Goal: Task Accomplishment & Management: Manage account settings

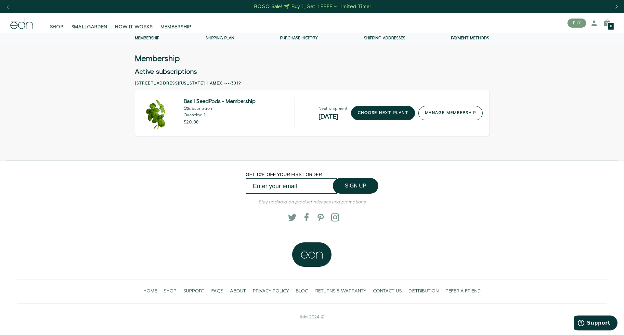
click at [462, 112] on link "manage membership" at bounding box center [450, 113] width 64 height 14
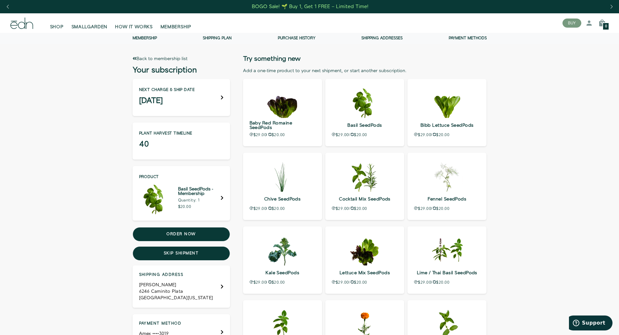
click at [218, 101] on div "Next charge & ship date [DATE]" at bounding box center [181, 97] width 97 height 37
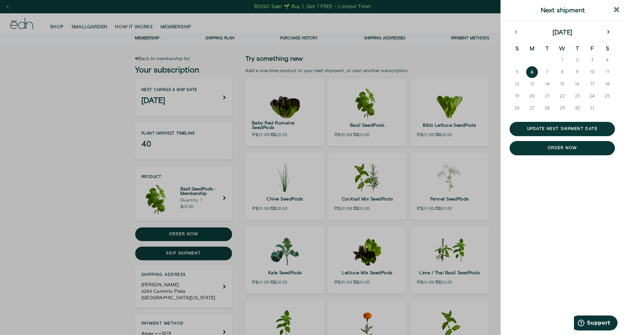
click at [608, 31] on icon "next month" at bounding box center [608, 32] width 3 height 5
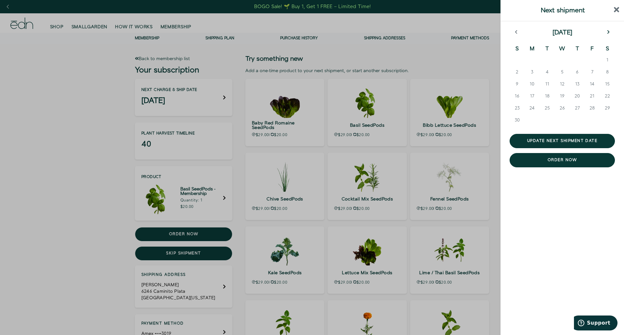
click at [608, 32] on icon "next month" at bounding box center [608, 32] width 2 height 4
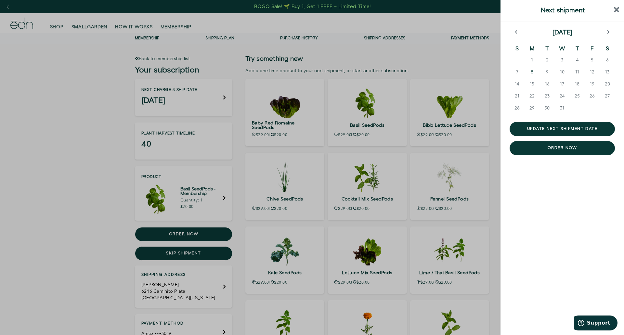
click at [532, 70] on span "8" at bounding box center [531, 72] width 3 height 6
click at [606, 32] on button "next month" at bounding box center [607, 33] width 13 height 6
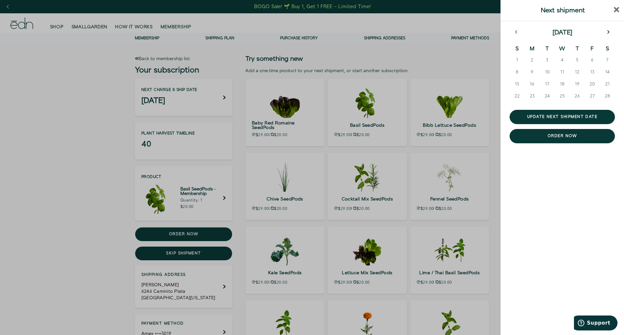
click at [606, 32] on button "next month" at bounding box center [607, 33] width 13 height 6
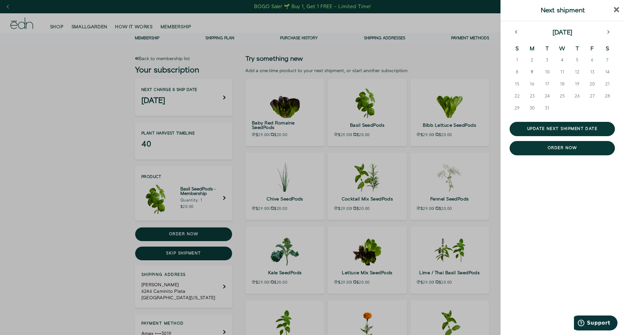
click at [534, 72] on button "9" at bounding box center [531, 73] width 15 height 12
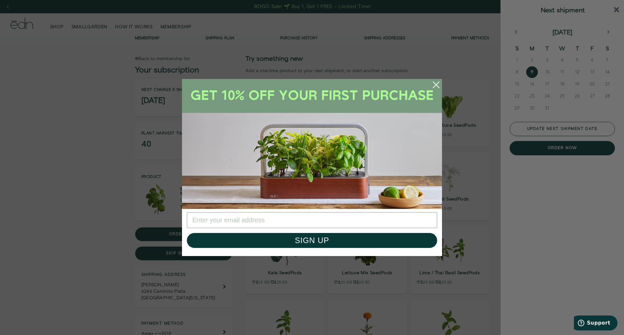
click at [552, 125] on div "Close dialog SIGN UP Submit" at bounding box center [312, 167] width 624 height 335
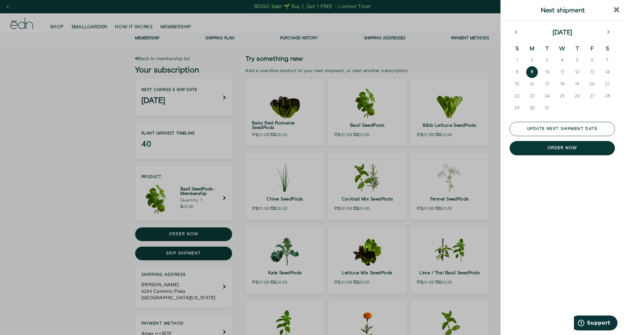
click at [558, 127] on button "Update next shipment date" at bounding box center [561, 129] width 105 height 14
